Goal: Find contact information: Find contact information

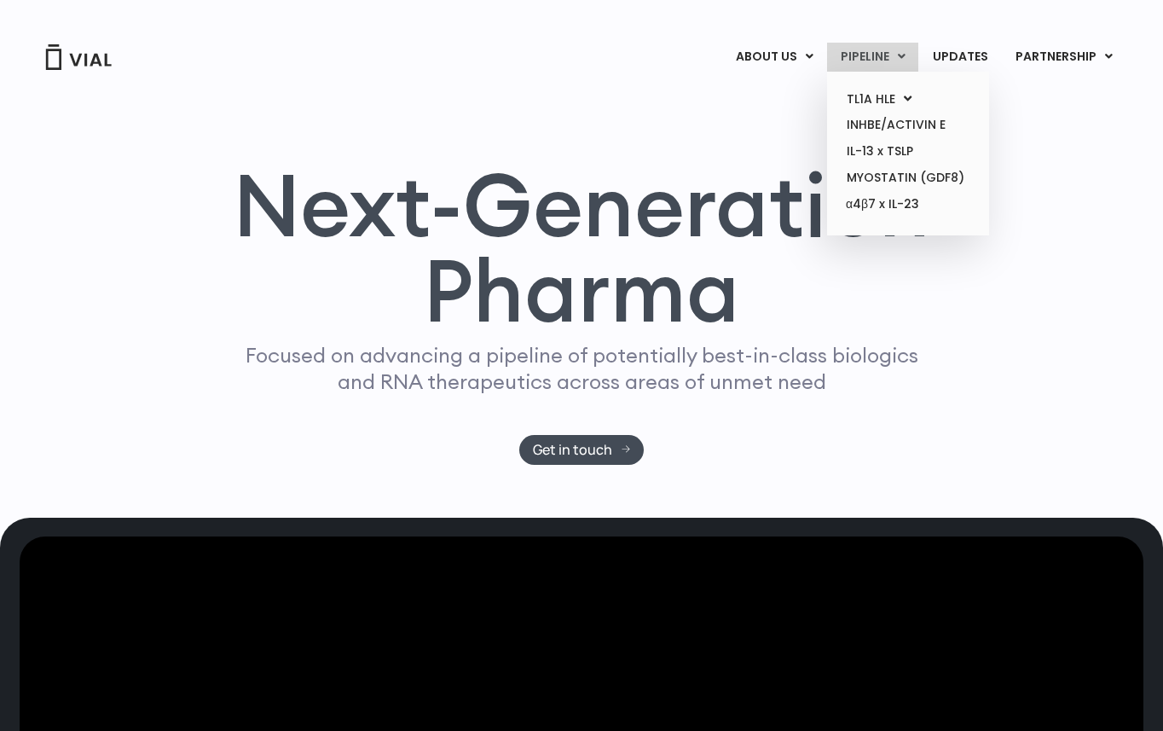
click at [856, 61] on link "PIPELINE" at bounding box center [872, 57] width 91 height 29
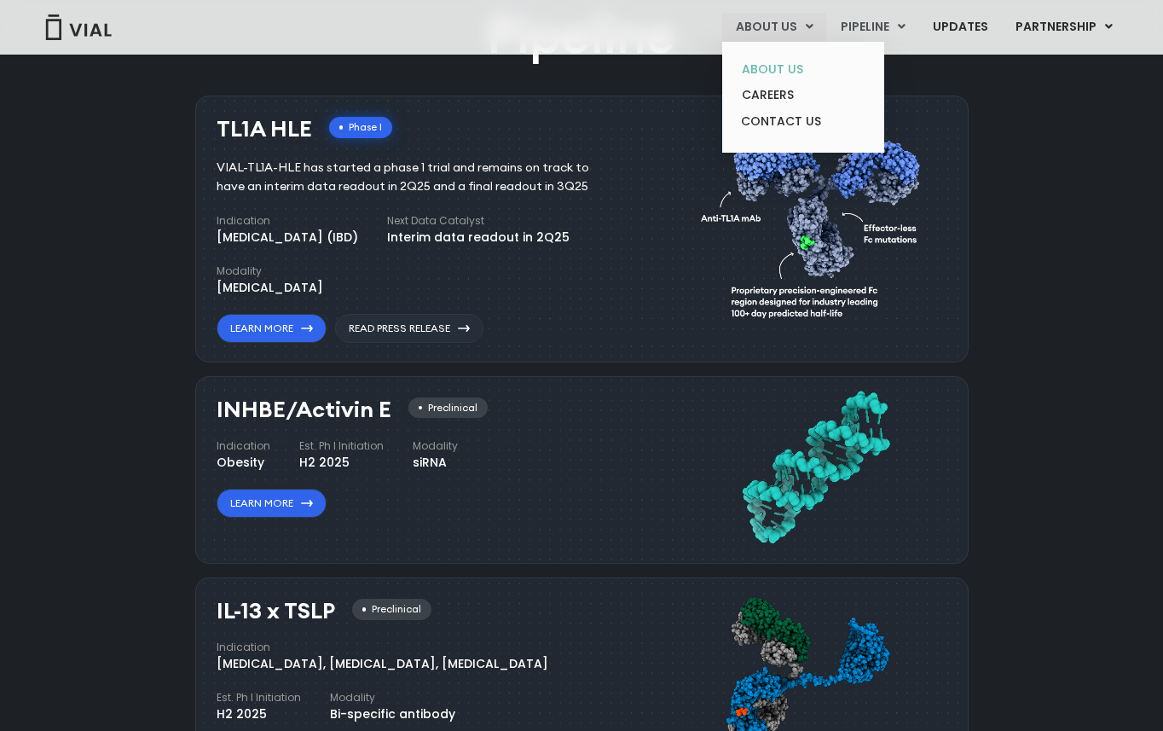
click at [760, 70] on link "ABOUT US" at bounding box center [802, 69] width 149 height 26
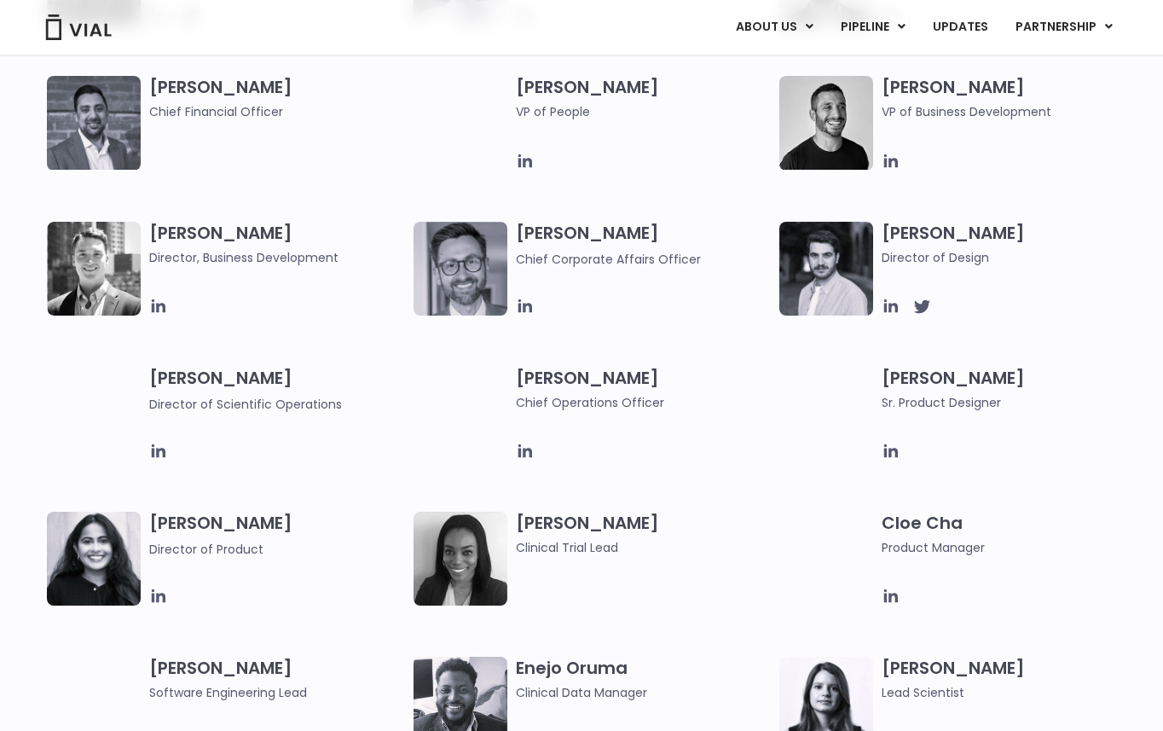
scroll to position [1279, 0]
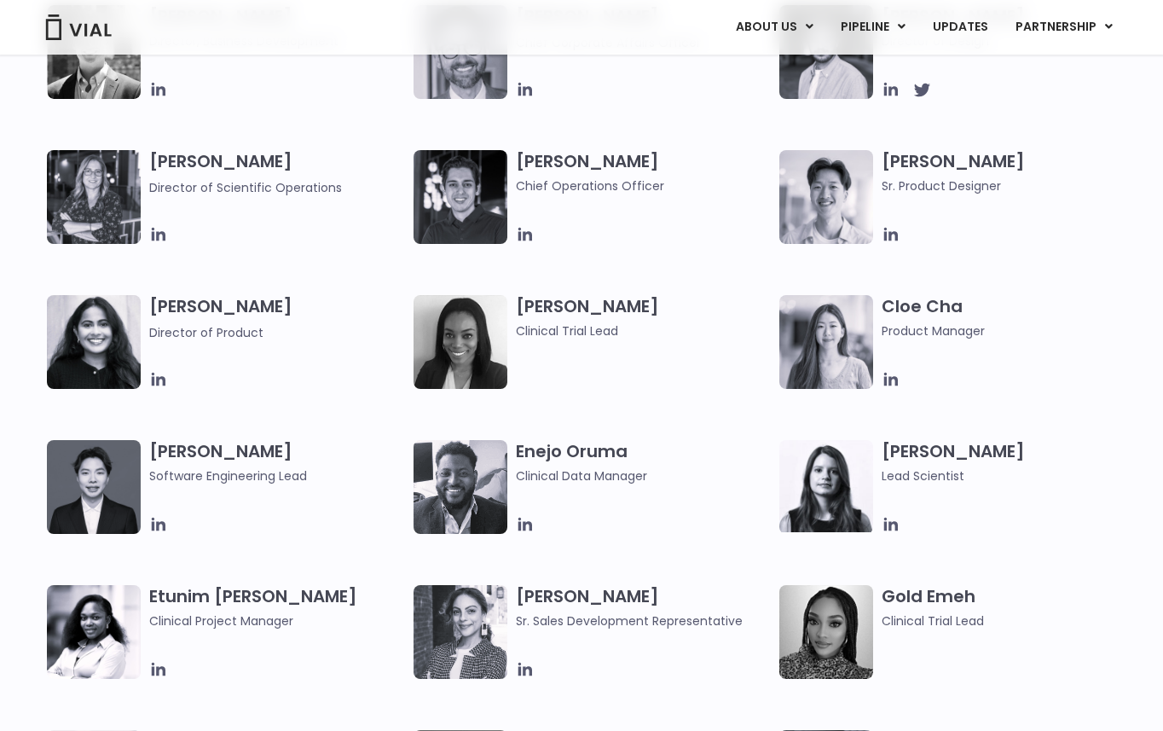
click at [560, 348] on div "[PERSON_NAME] Clinical Trial Lead" at bounding box center [648, 342] width 264 height 94
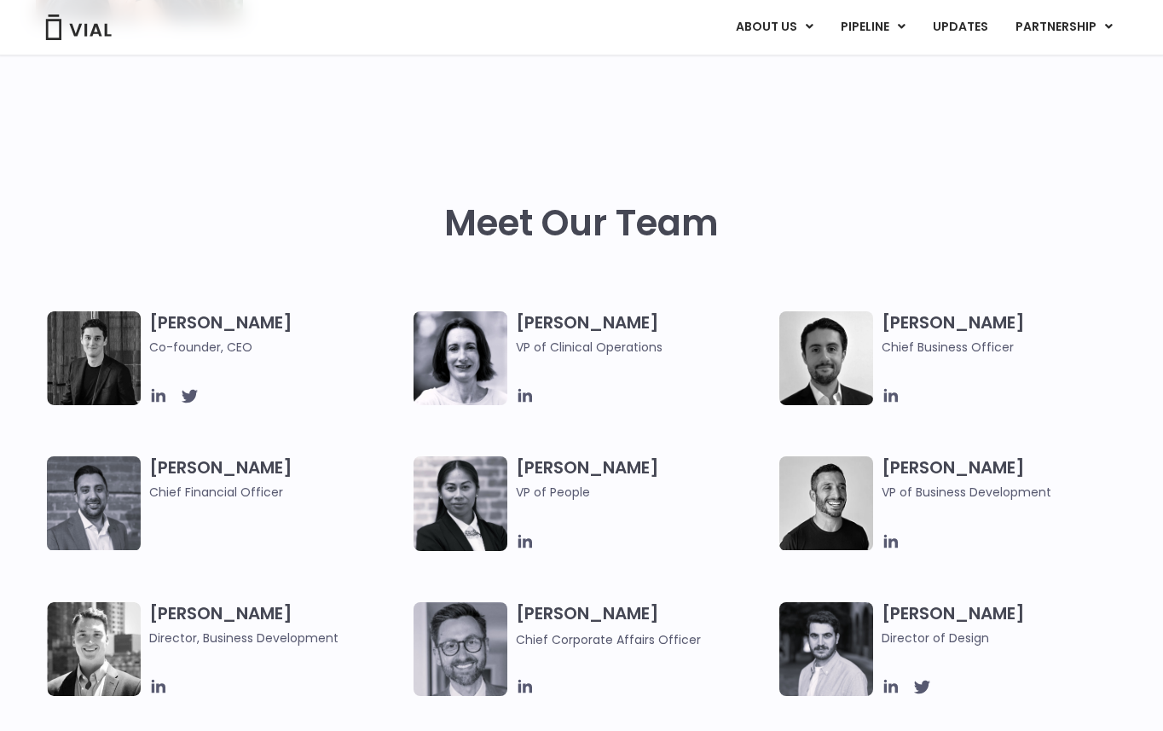
scroll to position [767, 0]
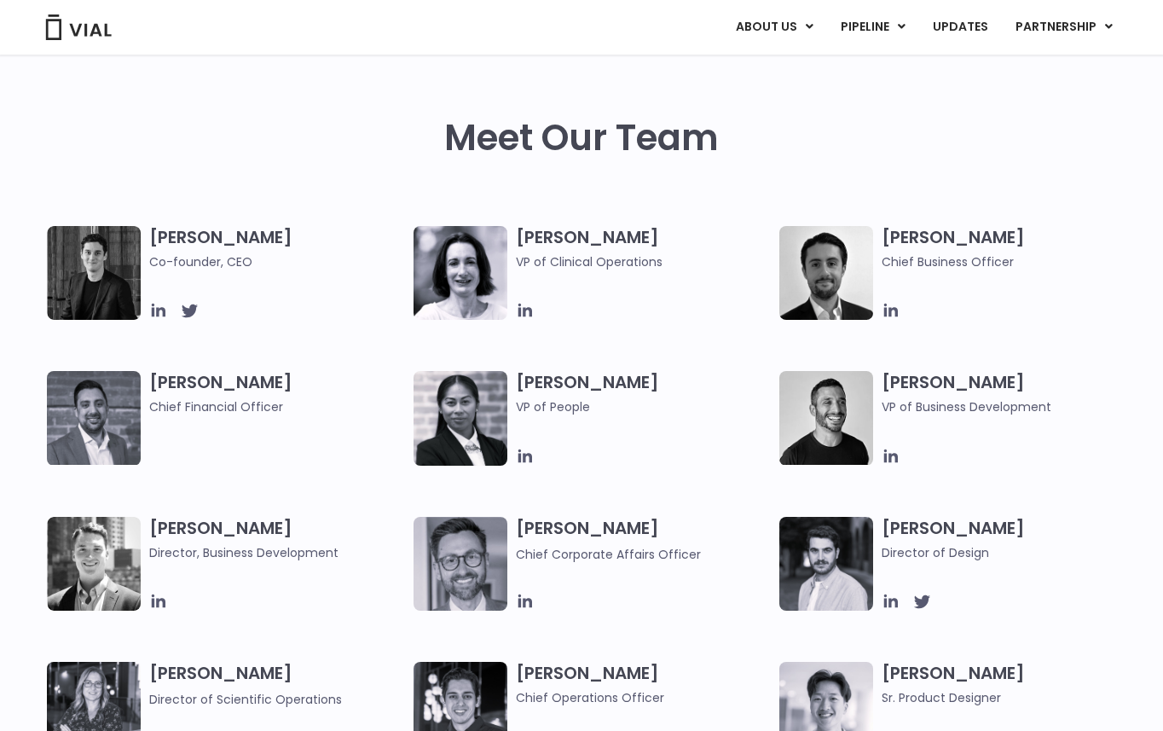
click at [342, 447] on div "Samir Meghji Chief Financial Officer" at bounding box center [281, 418] width 264 height 95
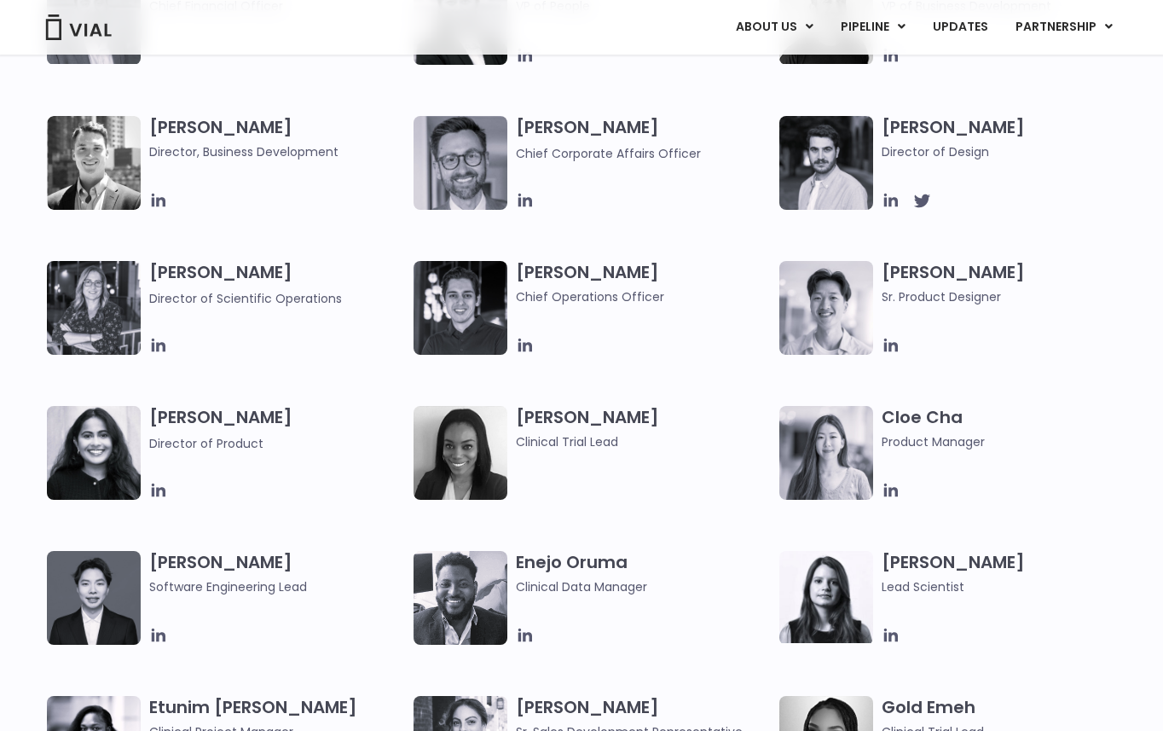
scroll to position [1194, 0]
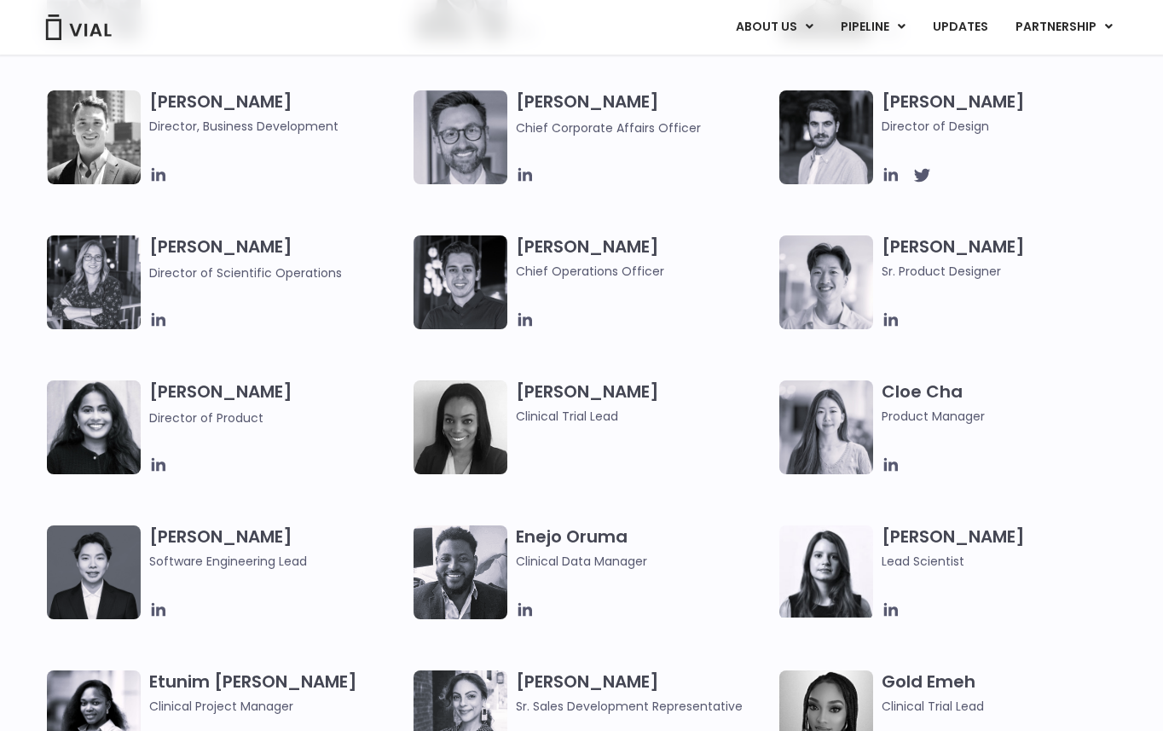
click at [624, 178] on div at bounding box center [644, 174] width 256 height 19
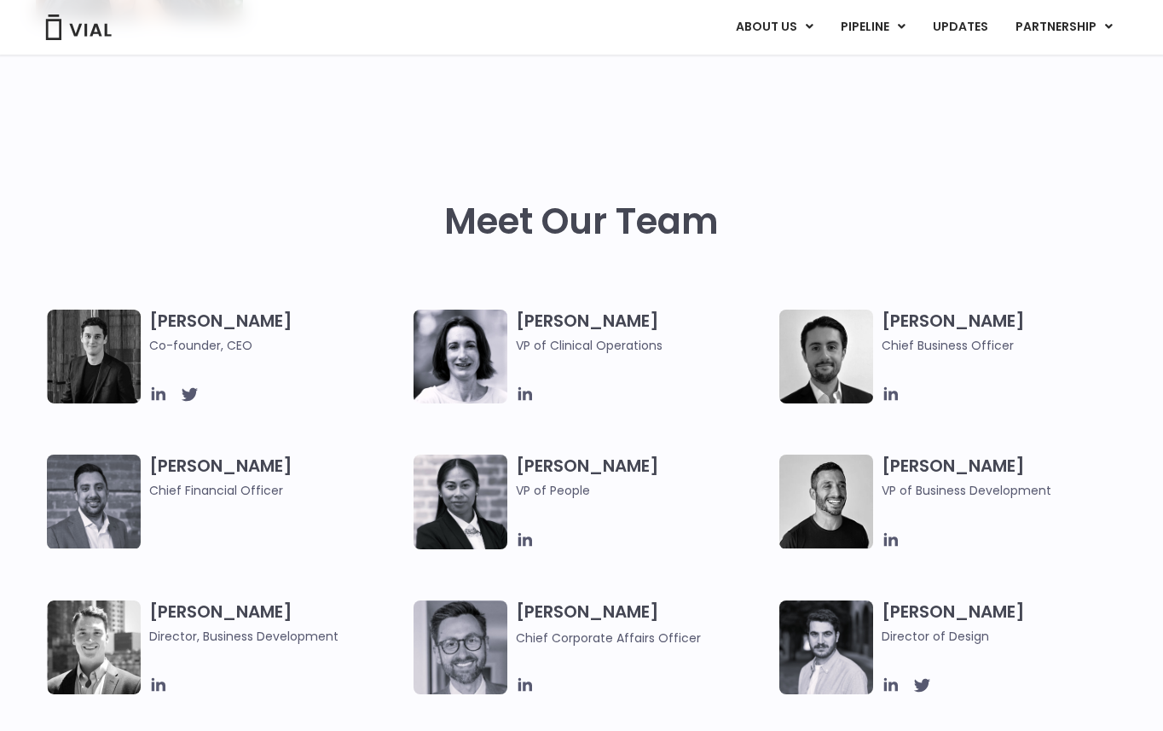
scroll to position [682, 0]
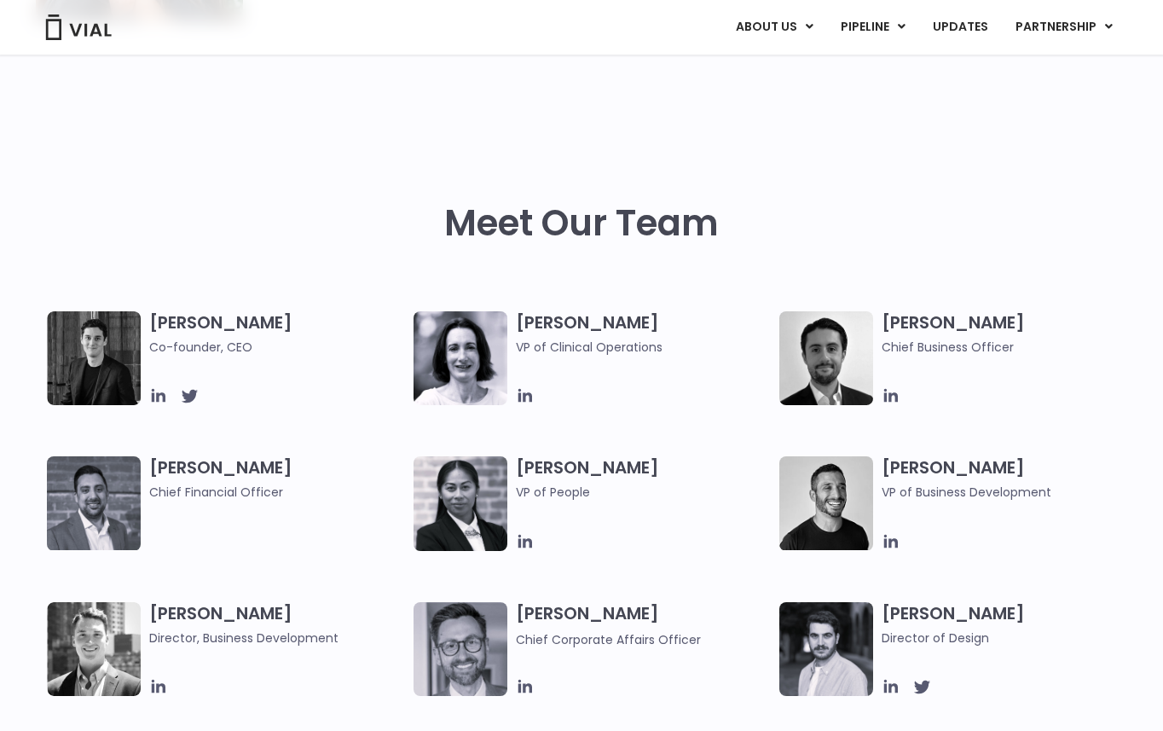
click at [643, 332] on h3 "Amy Del Medico VP of Clinical Operations" at bounding box center [644, 333] width 256 height 45
click at [660, 324] on h3 "Amy Del Medico VP of Clinical Operations" at bounding box center [644, 333] width 256 height 45
drag, startPoint x: 674, startPoint y: 350, endPoint x: 561, endPoint y: 319, distance: 117.7
click at [561, 319] on h3 "Amy Del Medico VP of Clinical Operations" at bounding box center [644, 333] width 256 height 45
copy h3 "Del Medico VP of Clinical Operations"
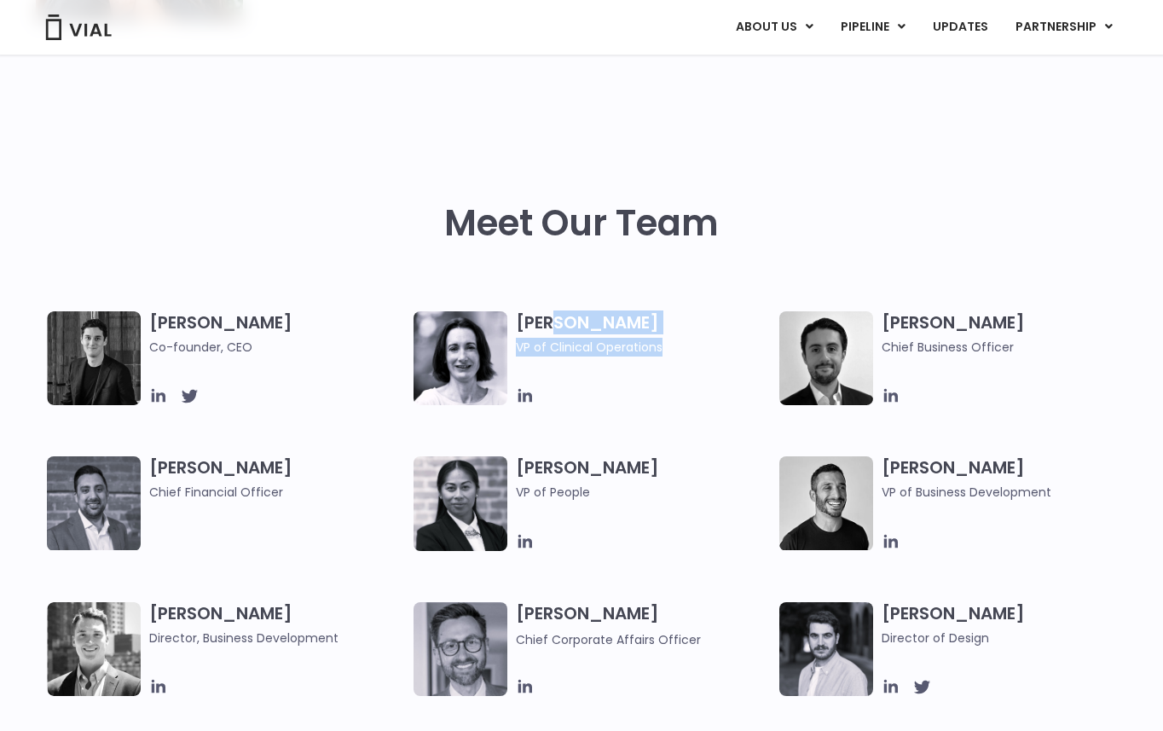
click at [634, 373] on div "Amy Del Medico VP of Clinical Operations" at bounding box center [644, 344] width 256 height 66
drag, startPoint x: 662, startPoint y: 344, endPoint x: 516, endPoint y: 345, distance: 145.8
click at [516, 345] on span "VP of Clinical Operations" at bounding box center [644, 347] width 256 height 19
copy span "VP of Clinical Operations"
